Goal: Navigation & Orientation: Go to known website

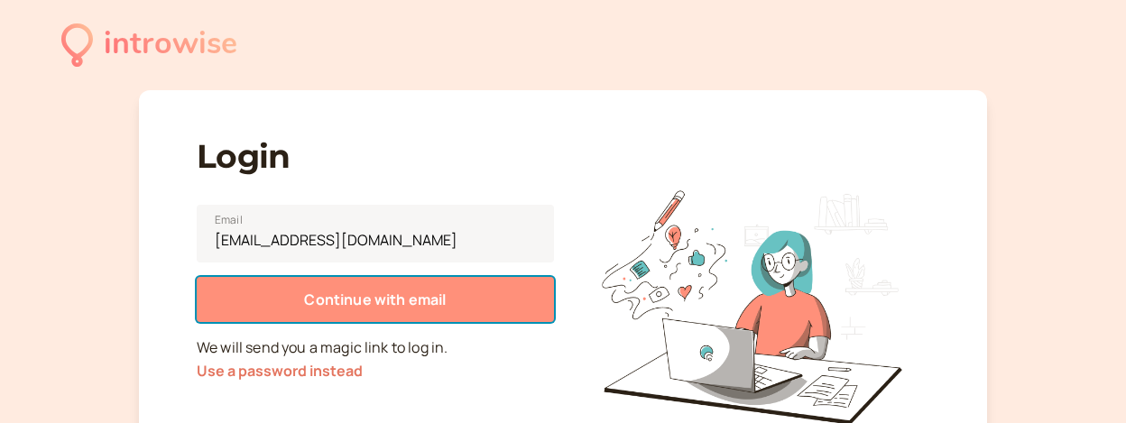
click at [326, 308] on span "Continue with email" at bounding box center [375, 300] width 142 height 20
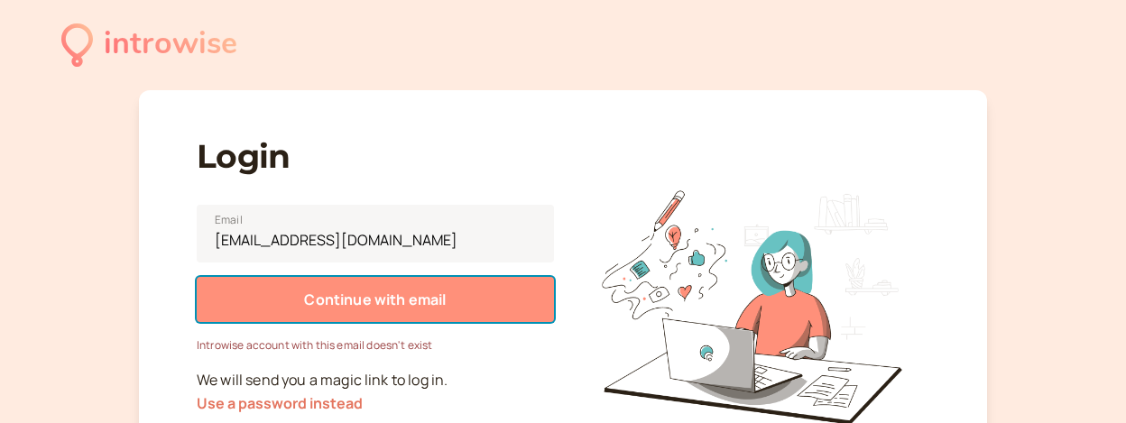
click at [351, 305] on span "Continue with email" at bounding box center [375, 300] width 142 height 20
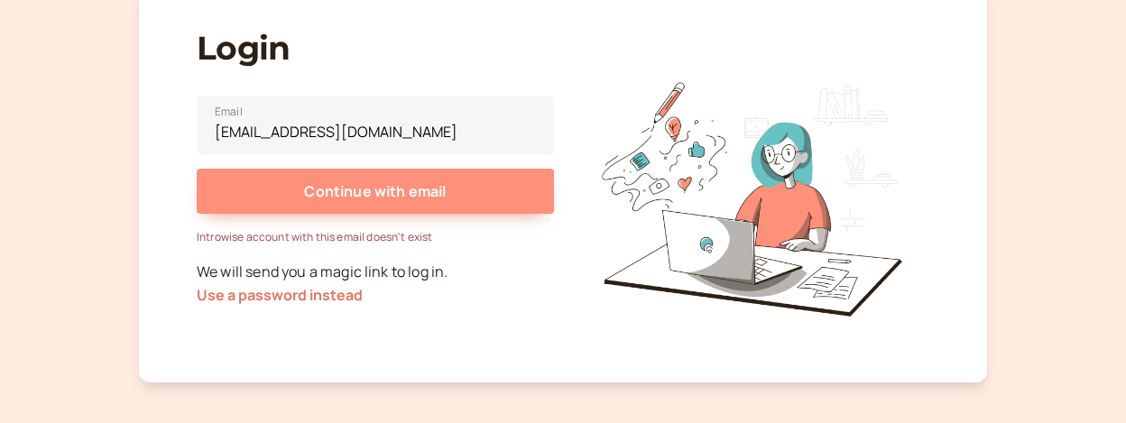
scroll to position [115, 0]
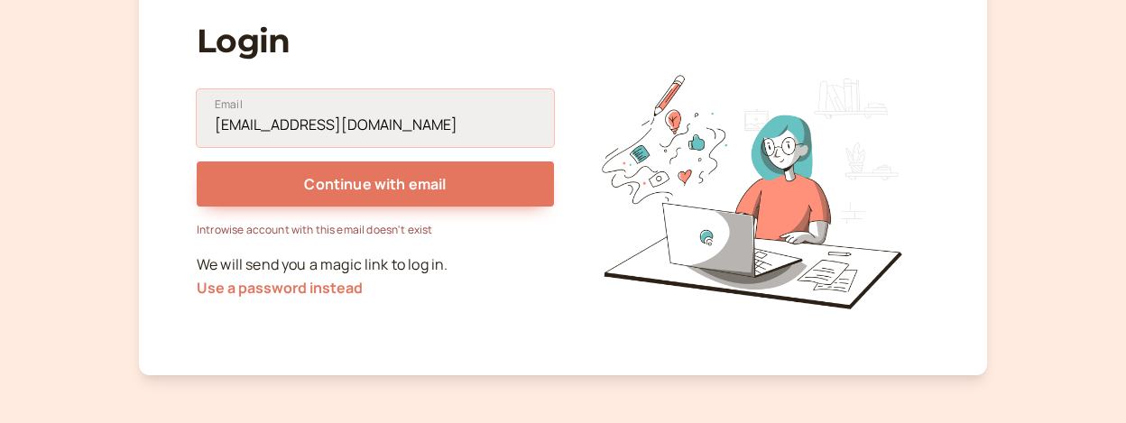
click at [350, 125] on input "[EMAIL_ADDRESS][DOMAIN_NAME]" at bounding box center [375, 118] width 357 height 58
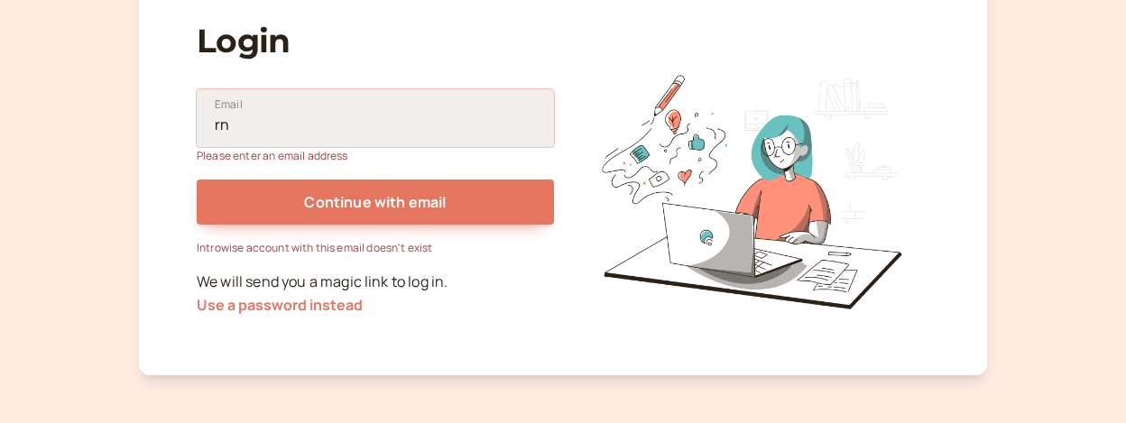
type input "r"
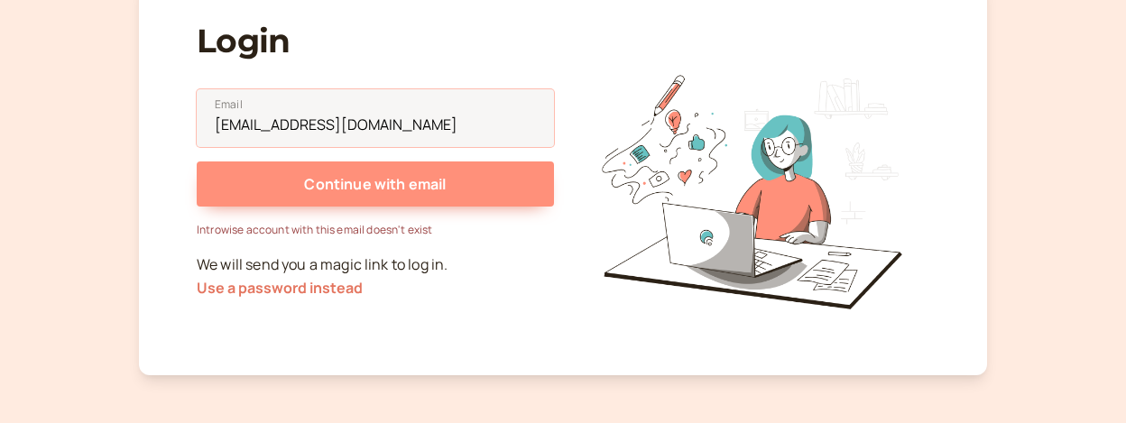
type input "[EMAIL_ADDRESS][DOMAIN_NAME]"
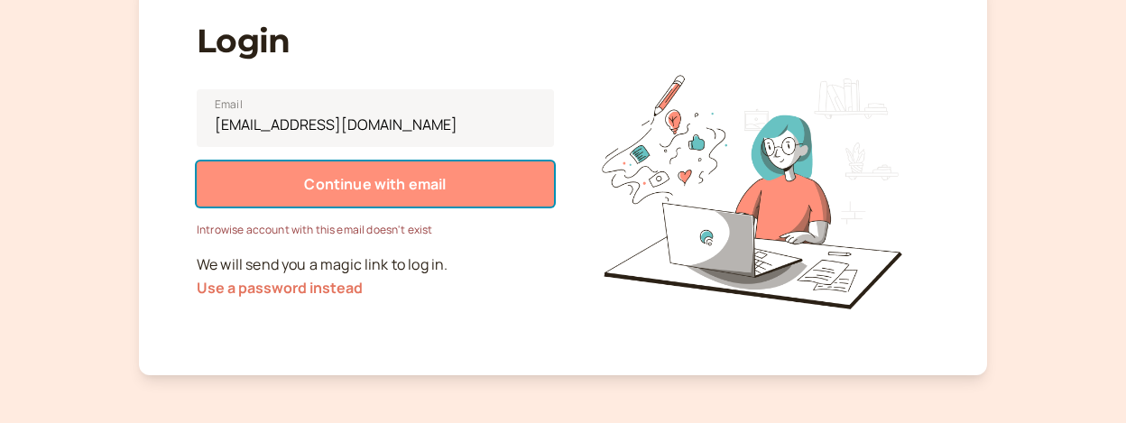
click at [369, 183] on span "Continue with email" at bounding box center [375, 184] width 142 height 20
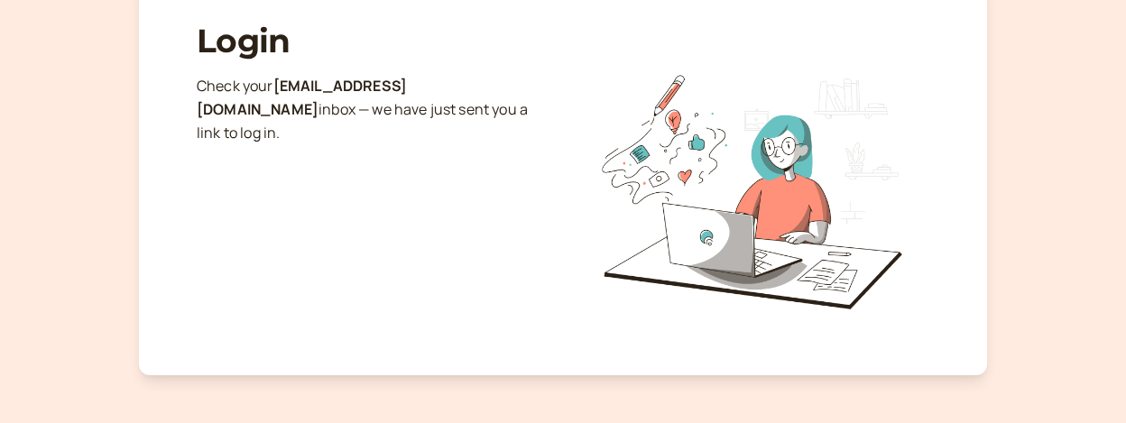
click at [528, 322] on div "Login Check your [EMAIL_ADDRESS][DOMAIN_NAME] inbox — we have just sent you a l…" at bounding box center [375, 182] width 357 height 357
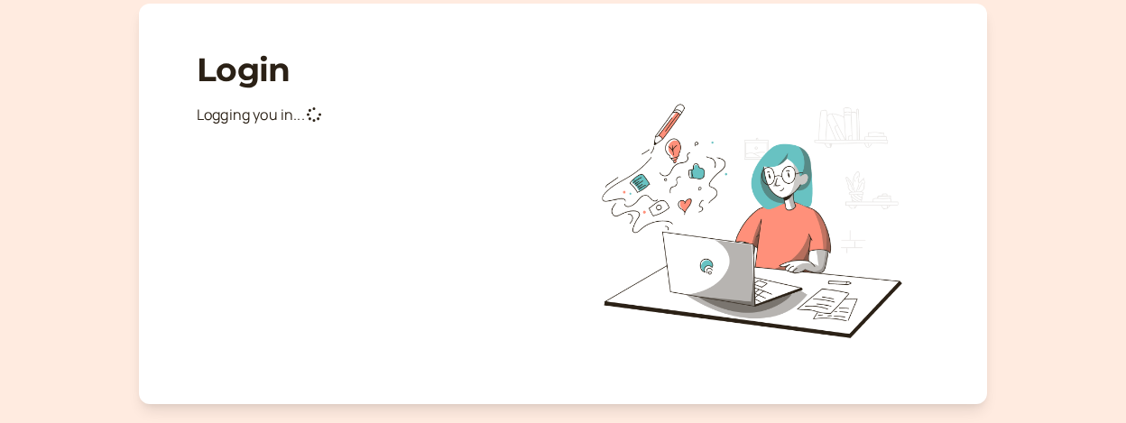
scroll to position [88, 0]
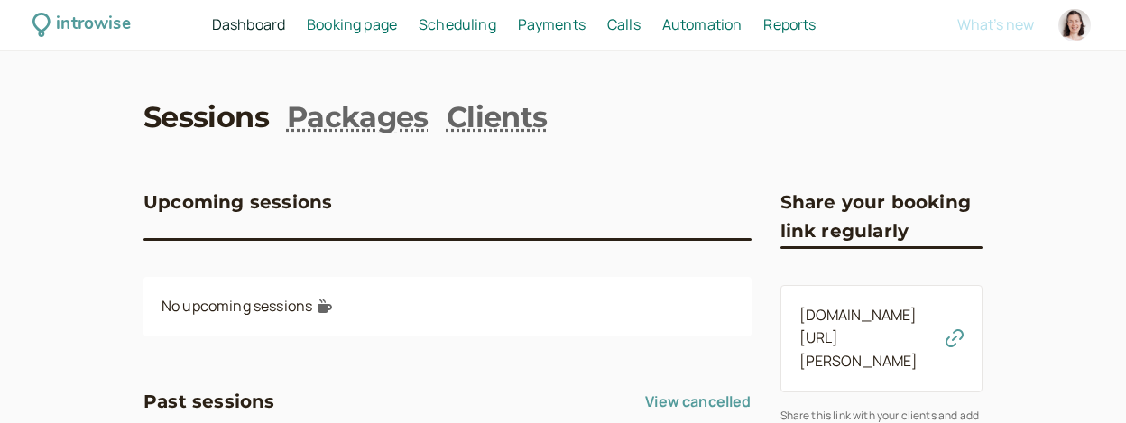
click at [954, 329] on icon "button" at bounding box center [954, 338] width 18 height 18
click at [848, 320] on link "introwise.com/rachel" at bounding box center [858, 338] width 119 height 67
